Goal: Navigation & Orientation: Find specific page/section

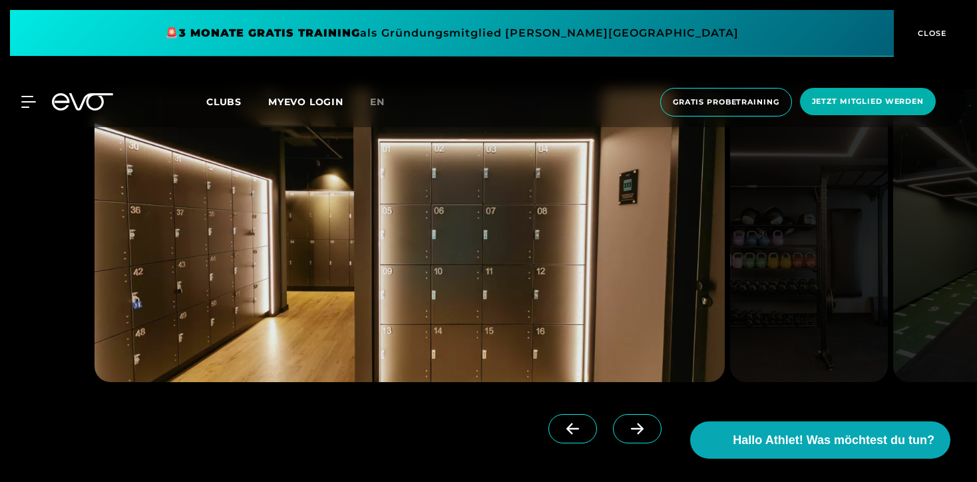
scroll to position [1160, 0]
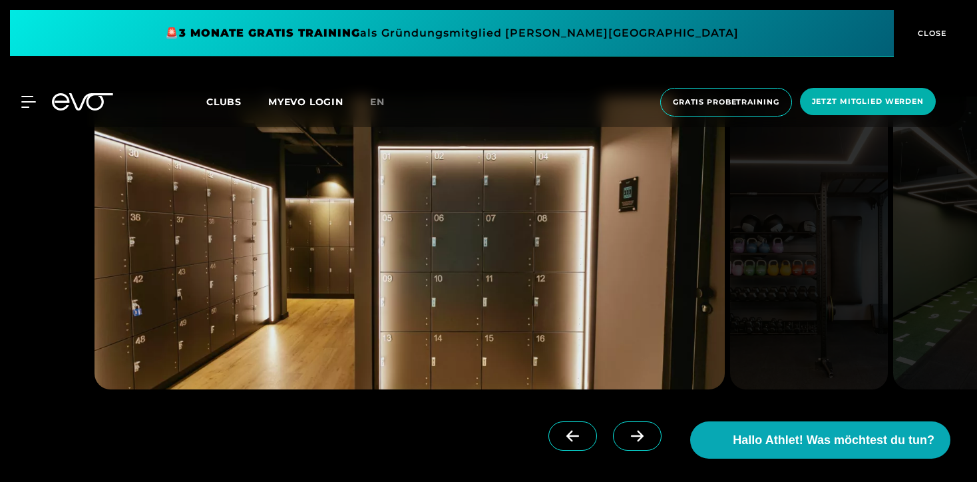
click at [626, 439] on icon at bounding box center [637, 436] width 23 height 12
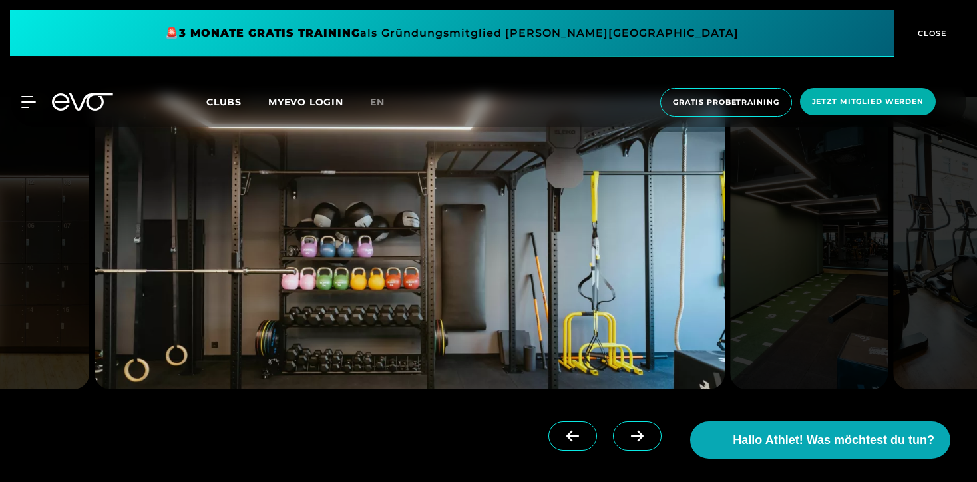
click at [626, 437] on icon at bounding box center [637, 436] width 23 height 12
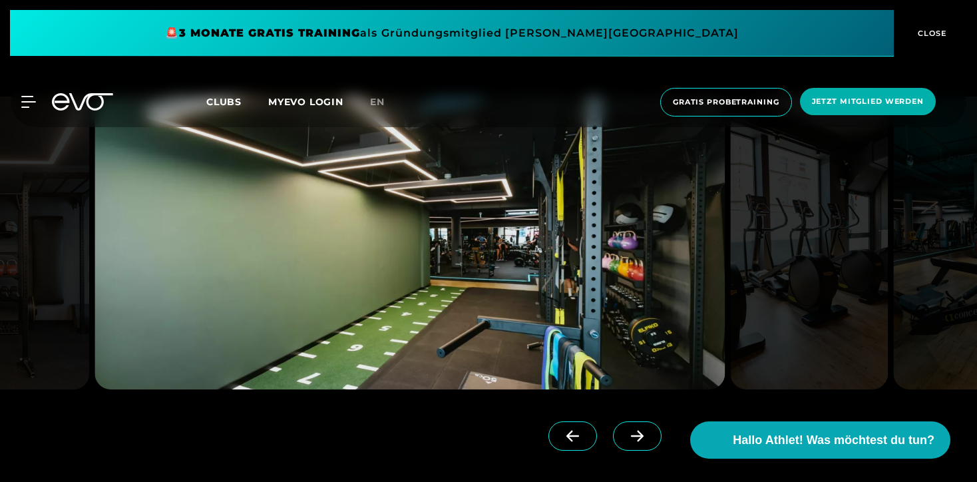
click at [626, 438] on icon at bounding box center [637, 436] width 23 height 12
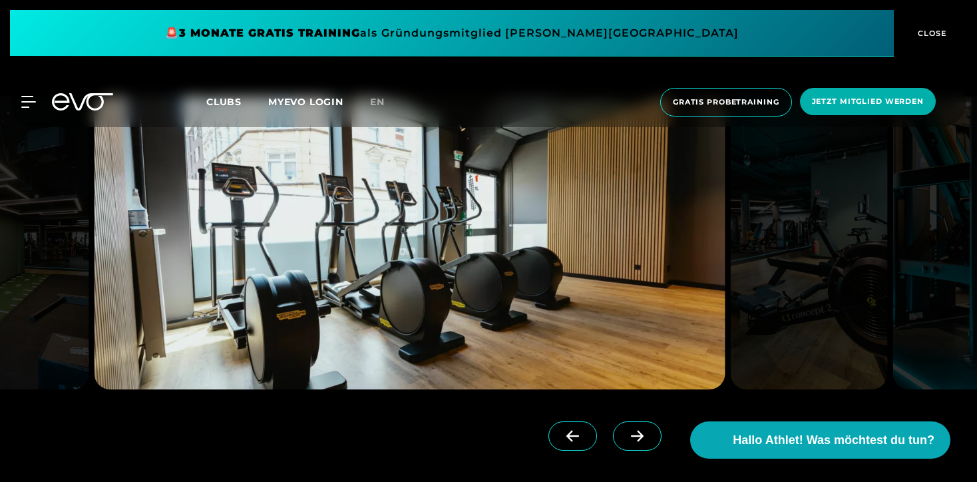
click at [626, 438] on icon at bounding box center [637, 436] width 23 height 12
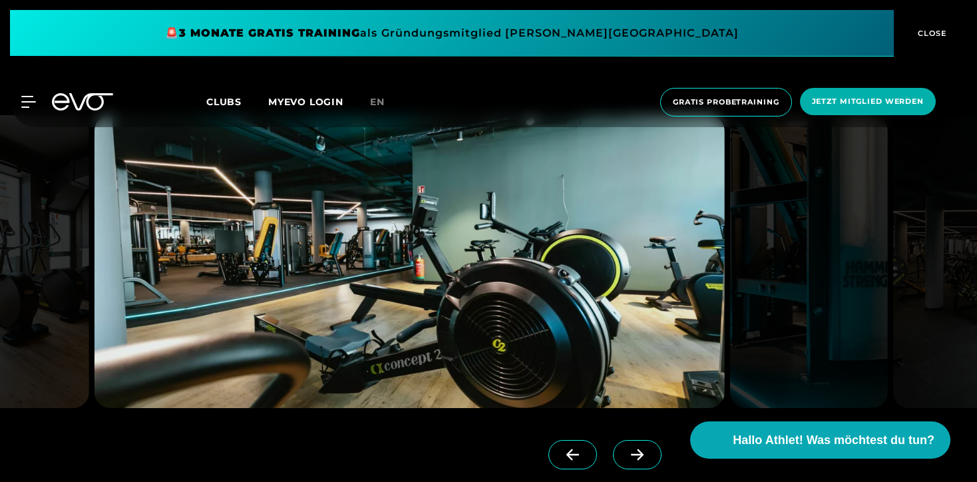
scroll to position [1144, 0]
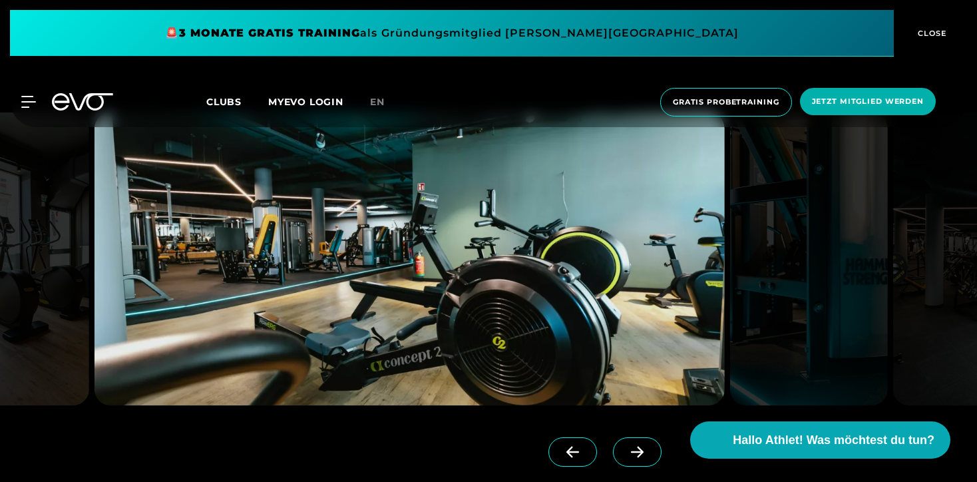
click at [626, 453] on icon at bounding box center [637, 452] width 23 height 12
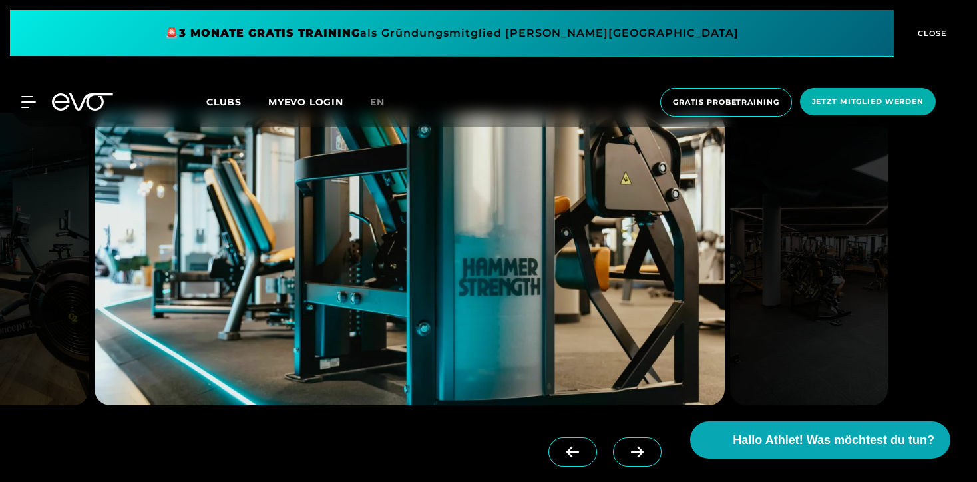
click at [626, 453] on icon at bounding box center [637, 452] width 23 height 12
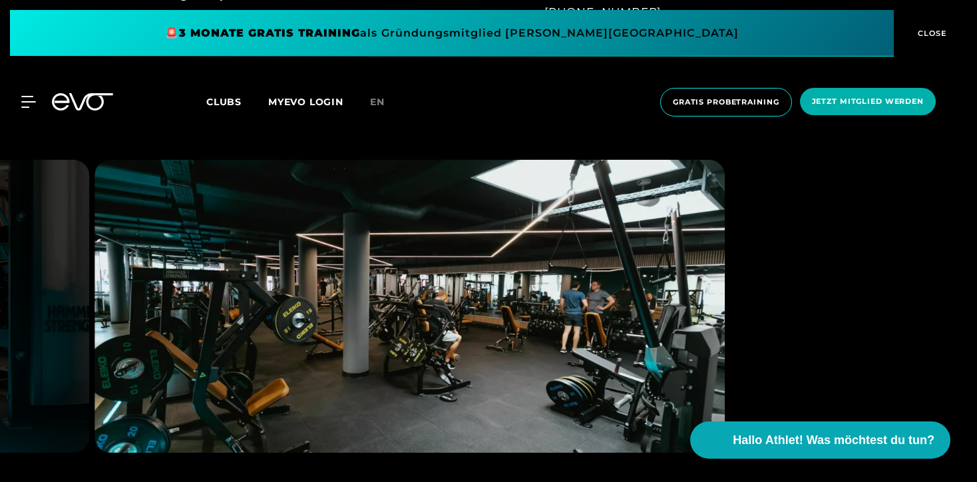
scroll to position [1156, 0]
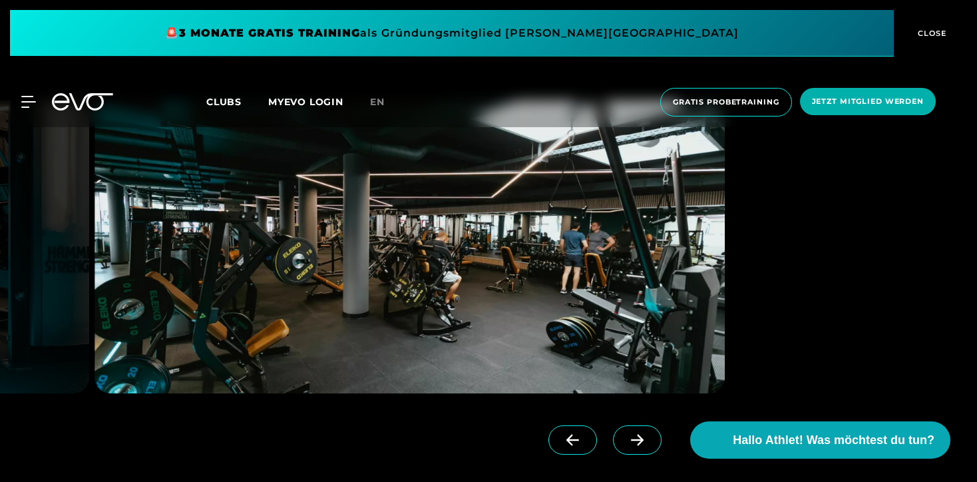
click at [622, 431] on span at bounding box center [637, 439] width 49 height 29
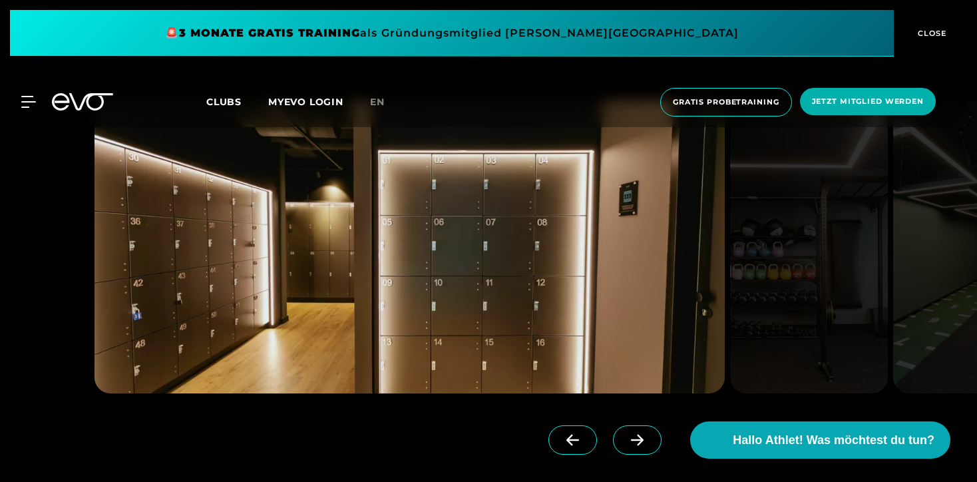
click at [622, 431] on span at bounding box center [637, 439] width 49 height 29
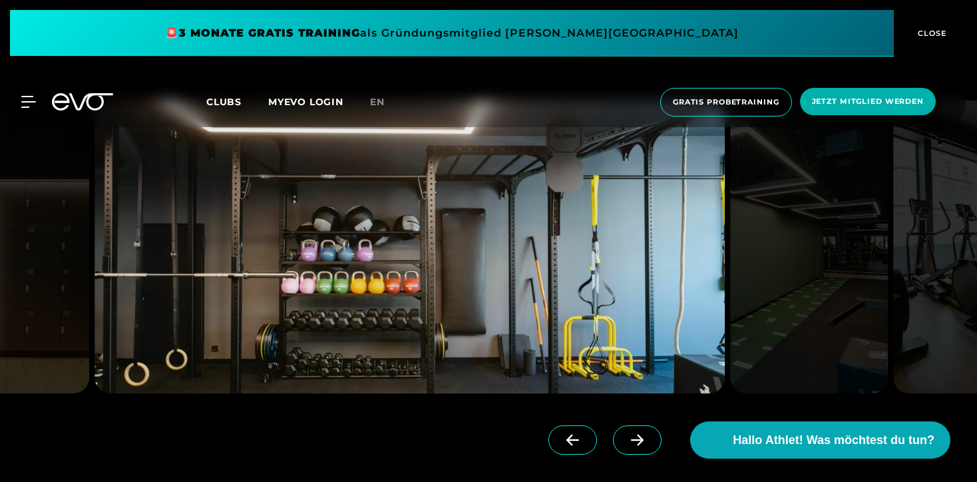
click at [626, 444] on icon at bounding box center [637, 440] width 23 height 12
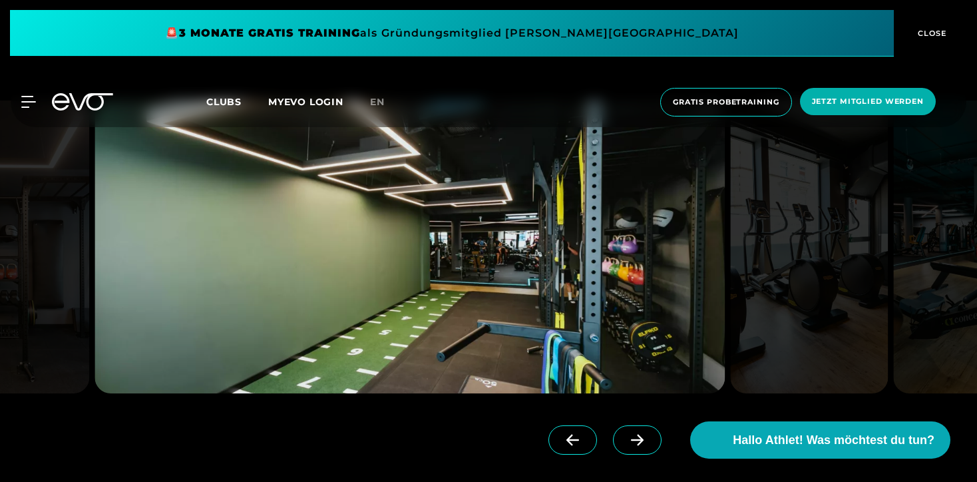
click at [631, 439] on icon at bounding box center [637, 440] width 13 height 11
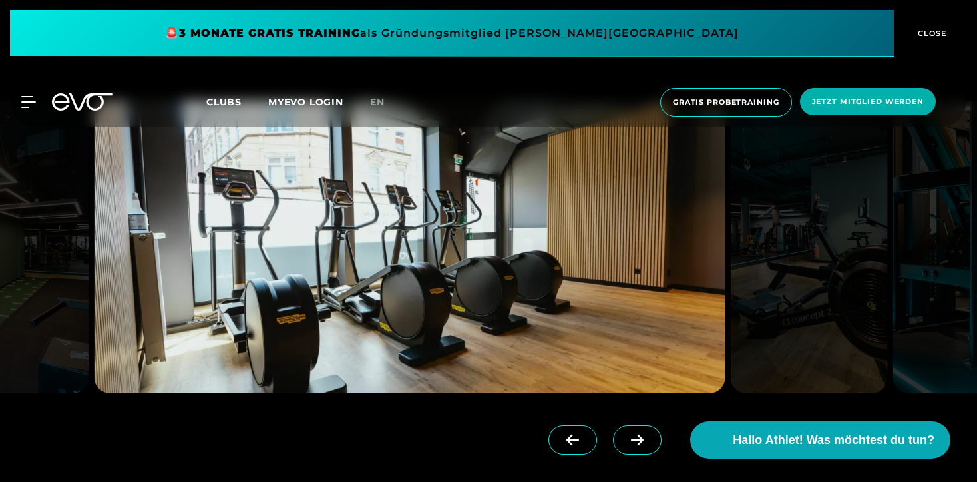
click at [631, 439] on icon at bounding box center [637, 440] width 13 height 11
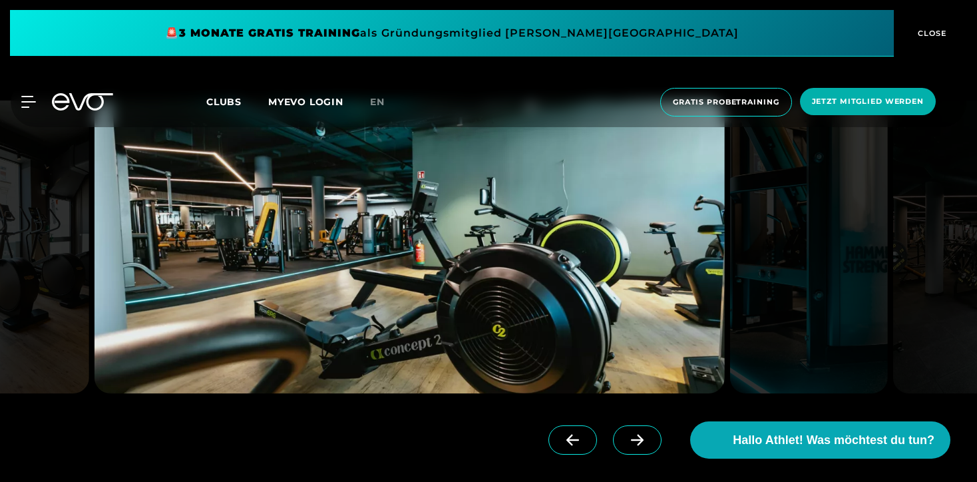
click at [631, 439] on icon at bounding box center [637, 440] width 13 height 11
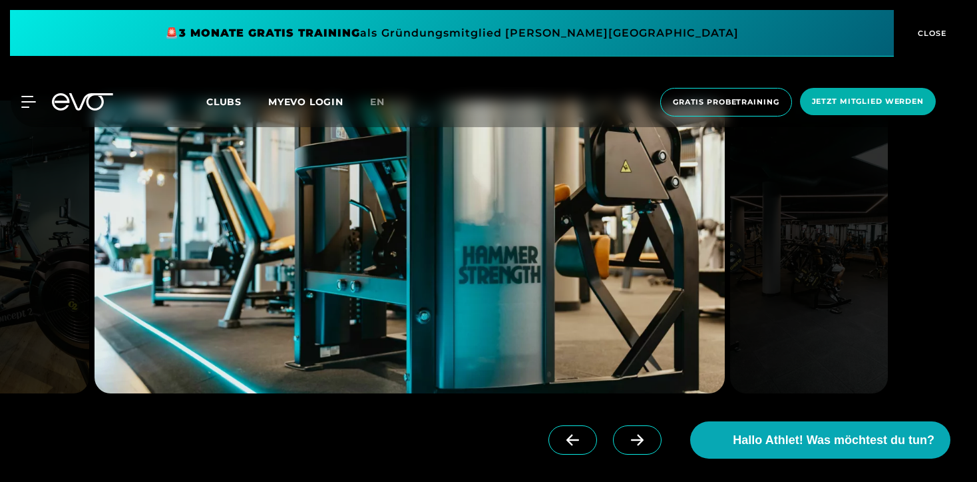
click at [631, 439] on icon at bounding box center [637, 440] width 13 height 11
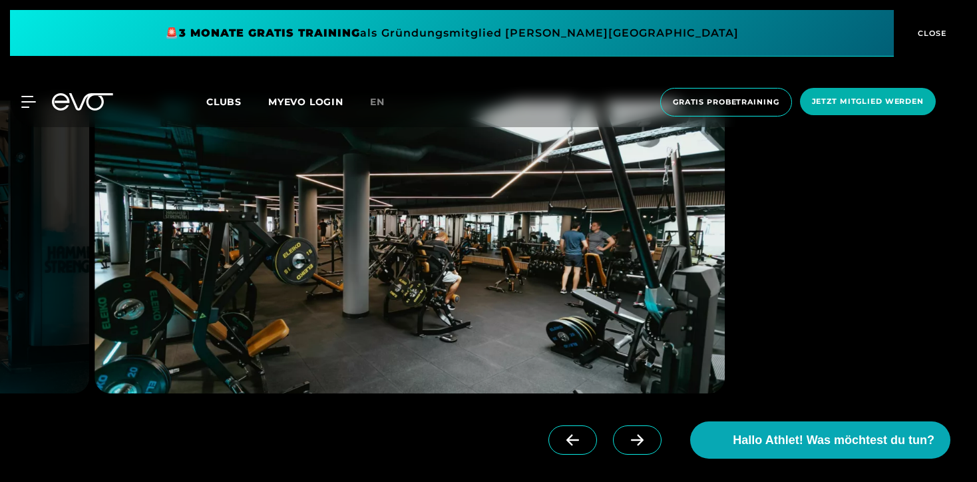
click at [562, 437] on icon at bounding box center [572, 440] width 23 height 12
